Goal: Task Accomplishment & Management: Use online tool/utility

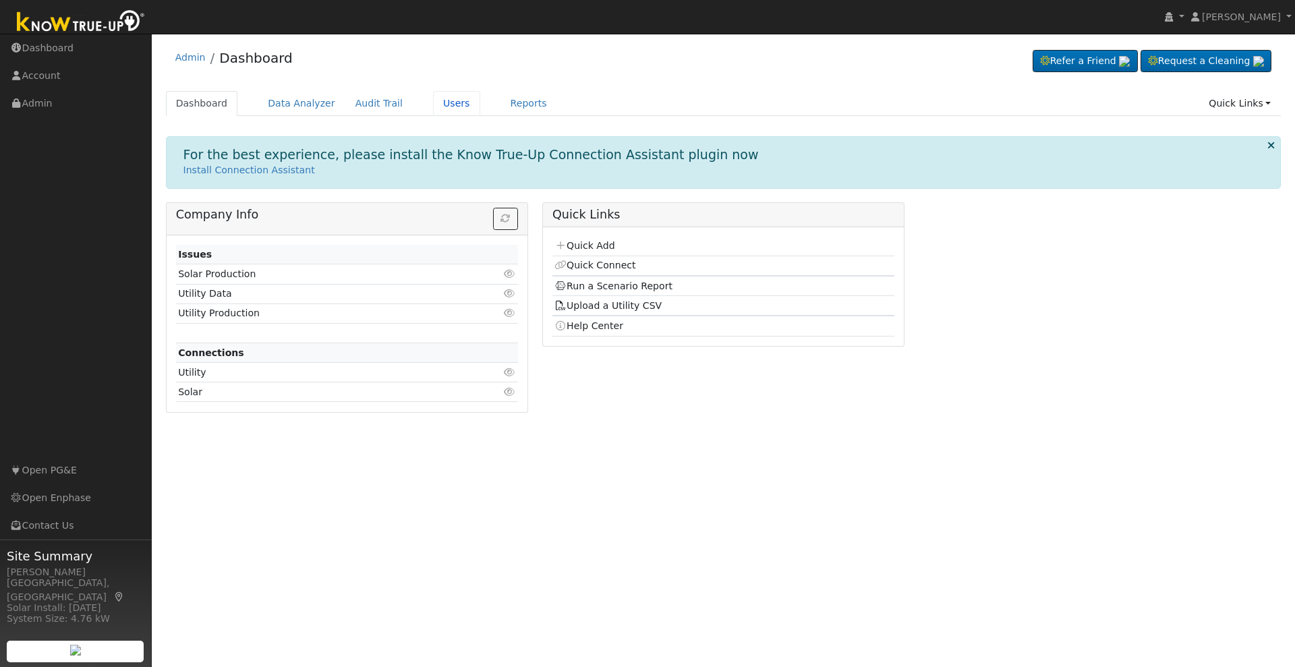
click at [435, 103] on link "Users" at bounding box center [456, 103] width 47 height 25
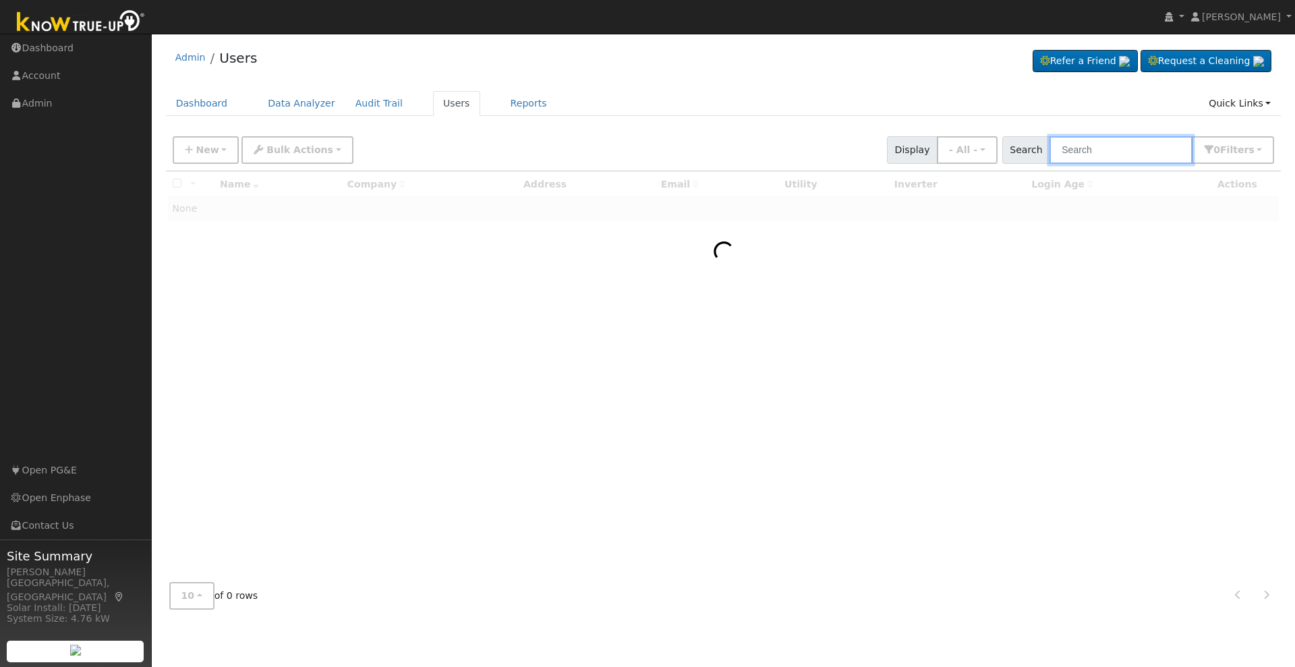
click at [1129, 146] on input "text" at bounding box center [1121, 150] width 143 height 28
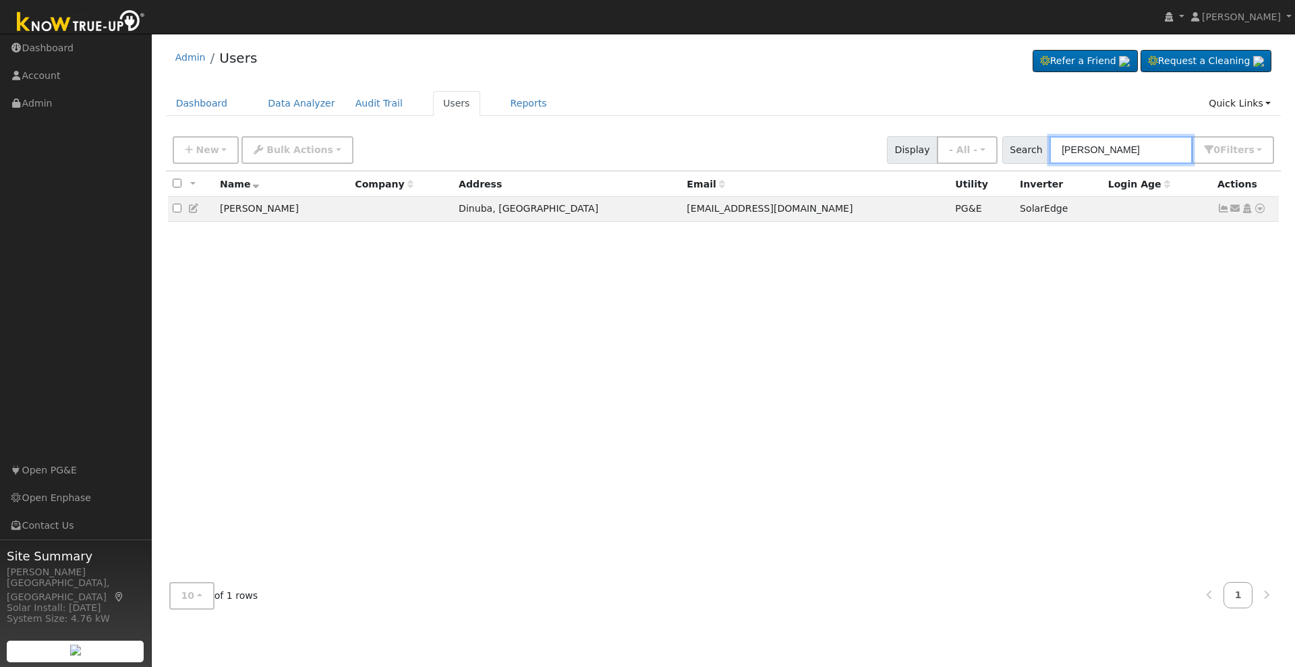
type input "tom regier"
click at [1259, 209] on icon at bounding box center [1260, 208] width 12 height 9
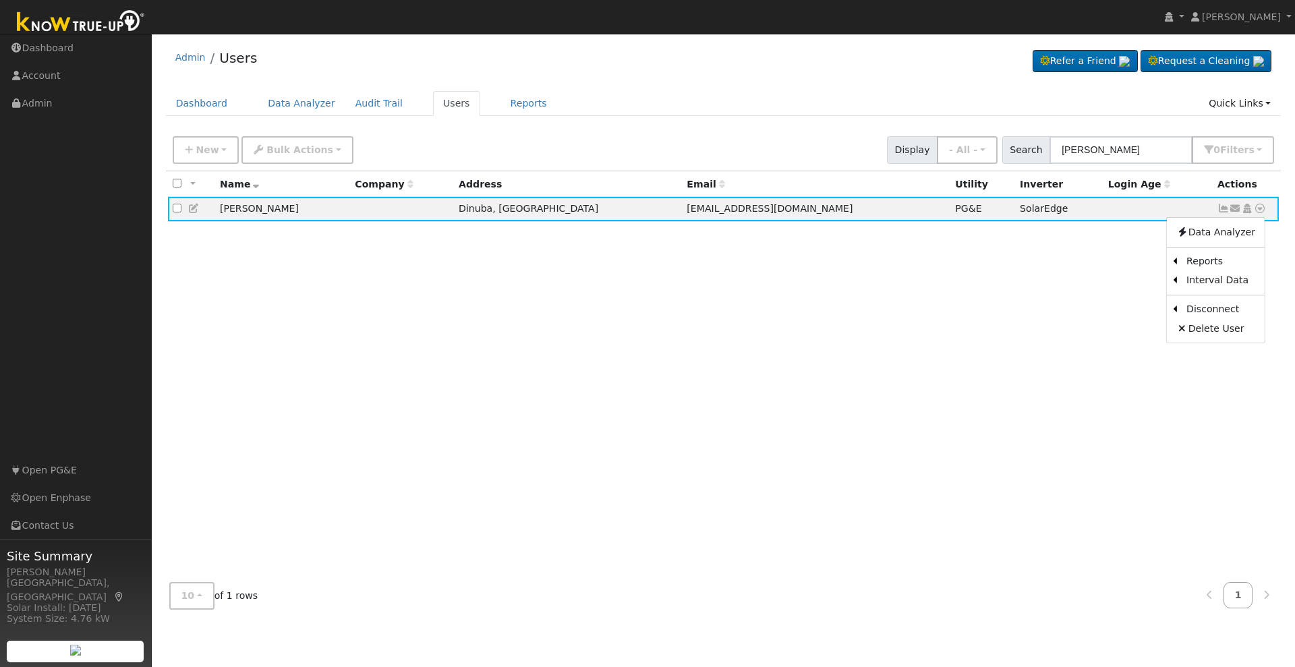
click at [0, 0] on link "Scenario" at bounding box center [0, 0] width 0 height 0
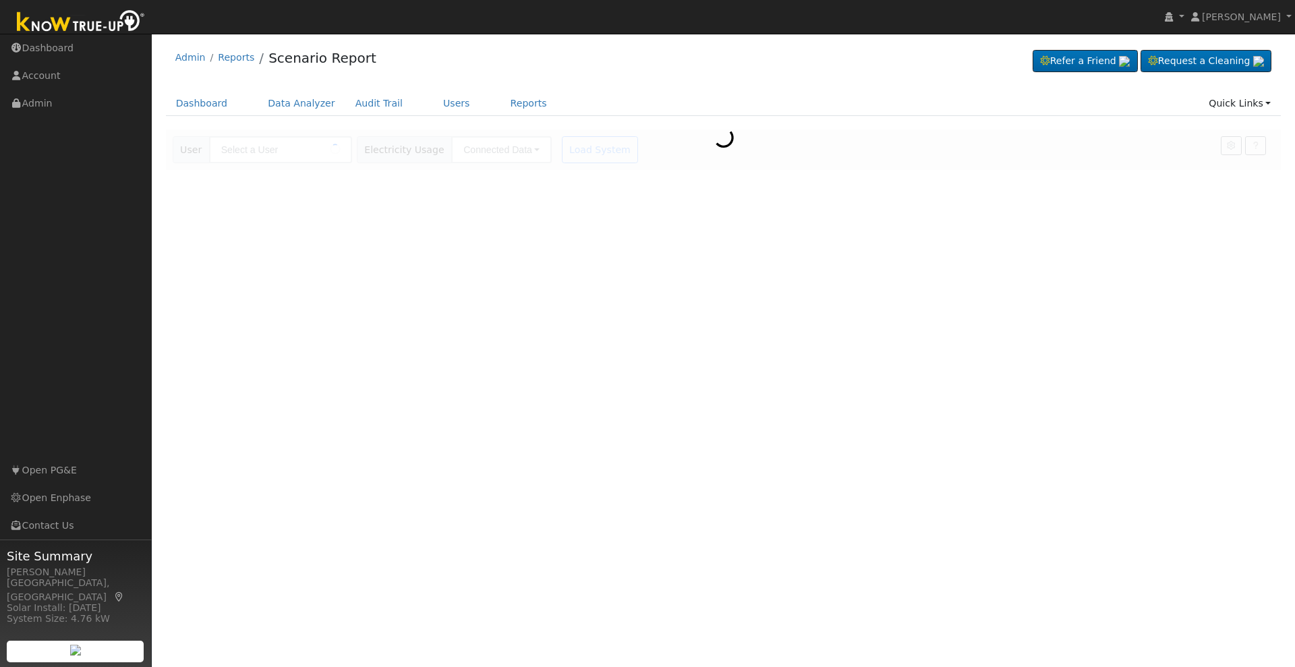
type input "[PERSON_NAME]"
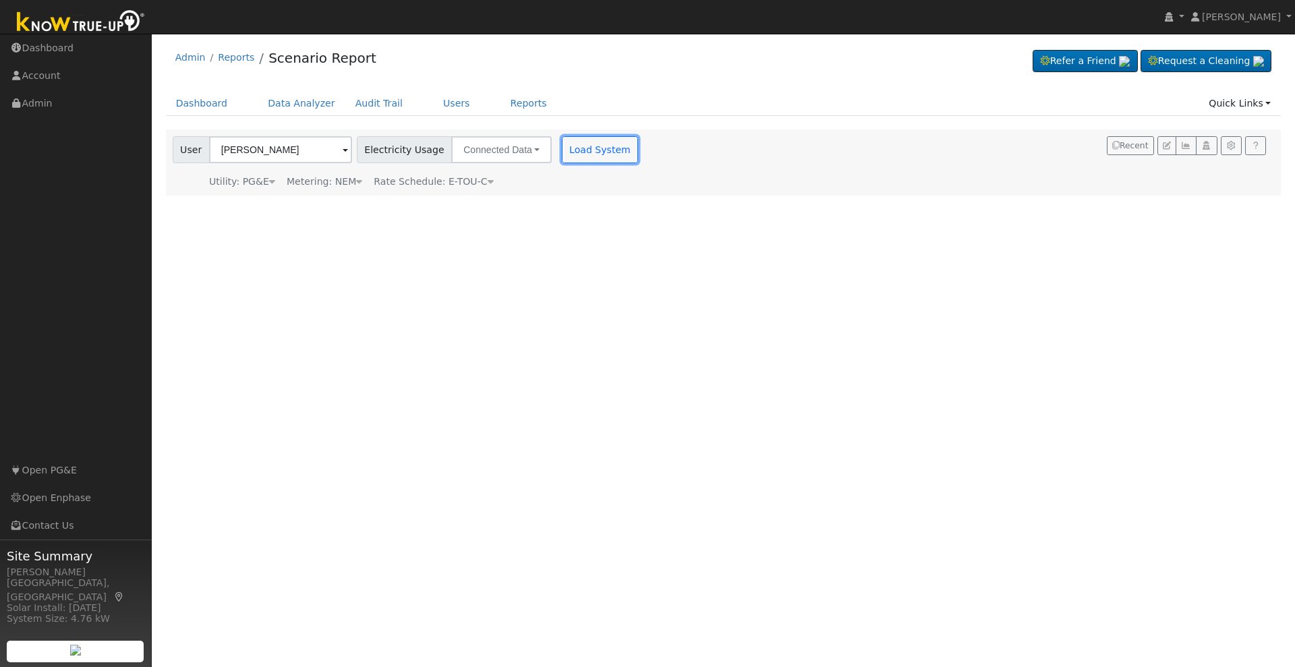
click at [588, 158] on button "Load System" at bounding box center [600, 149] width 77 height 27
